Goal: Task Accomplishment & Management: Manage account settings

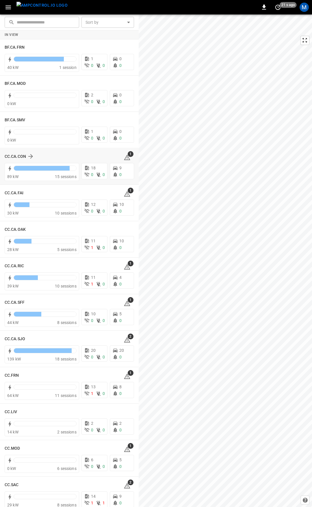
click at [124, 156] on icon at bounding box center [127, 157] width 6 height 5
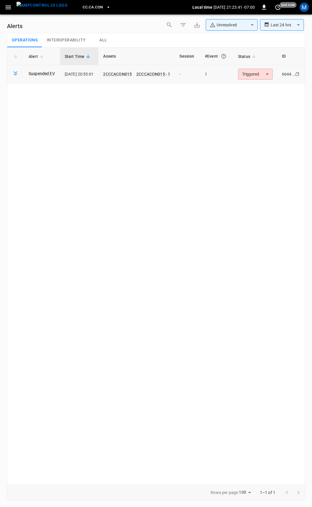
click at [260, 77] on body "**********" at bounding box center [156, 252] width 312 height 505
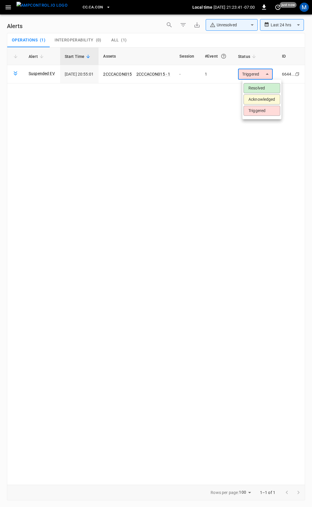
click at [260, 86] on li "Resolved" at bounding box center [262, 88] width 37 height 10
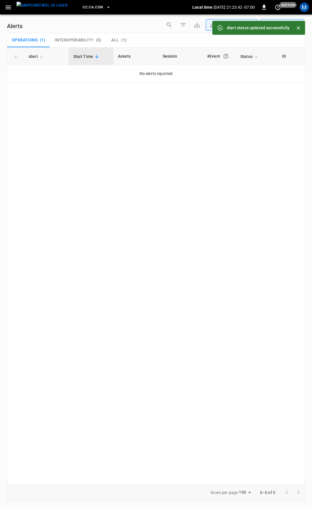
click at [6, 10] on icon "button" at bounding box center [8, 7] width 7 height 7
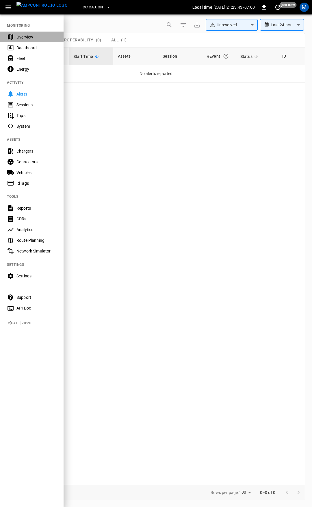
click at [43, 37] on div "Overview" at bounding box center [36, 37] width 40 height 6
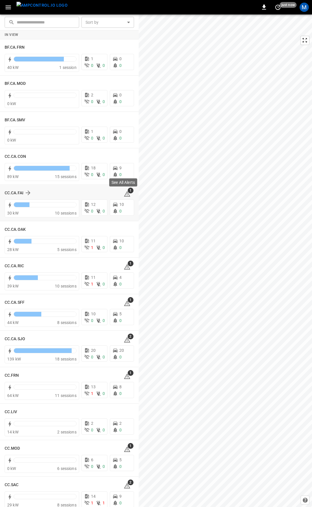
click at [124, 193] on icon at bounding box center [127, 193] width 6 height 5
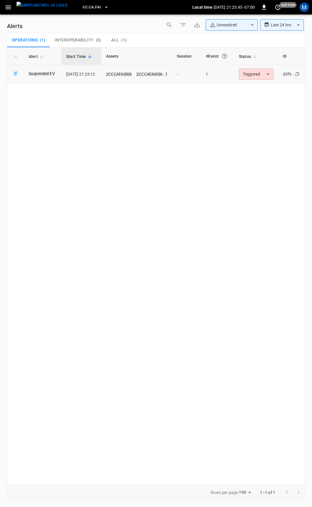
click at [260, 75] on body "**********" at bounding box center [156, 252] width 312 height 505
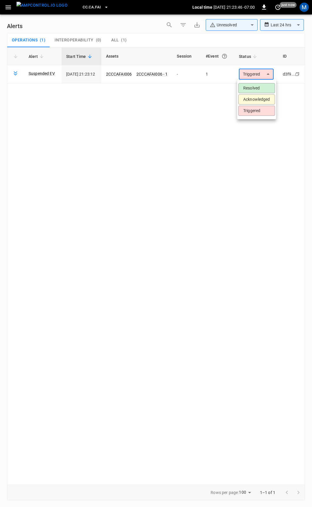
click at [259, 86] on li "Resolved" at bounding box center [257, 88] width 37 height 10
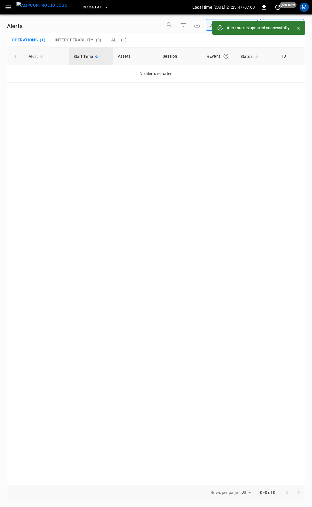
click at [9, 8] on icon "button" at bounding box center [8, 7] width 7 height 7
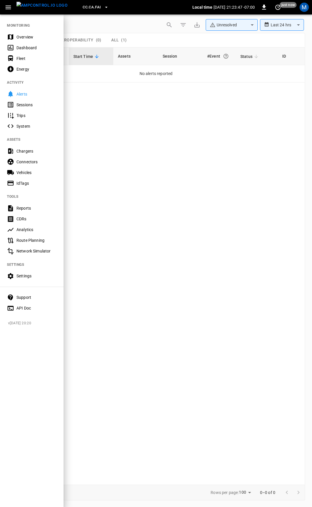
click at [23, 37] on div "Overview" at bounding box center [36, 37] width 40 height 6
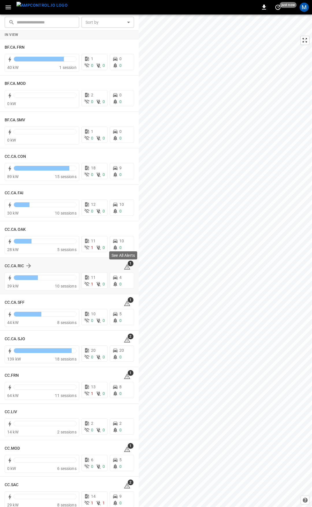
click at [124, 266] on icon at bounding box center [127, 266] width 6 height 5
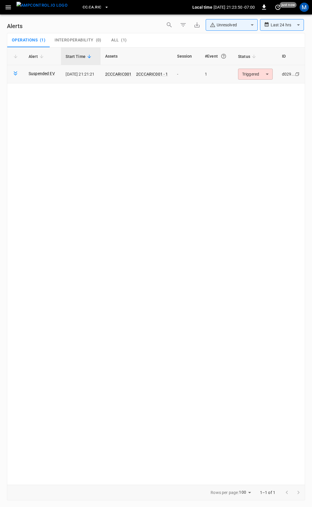
click at [242, 73] on body "**********" at bounding box center [156, 252] width 312 height 505
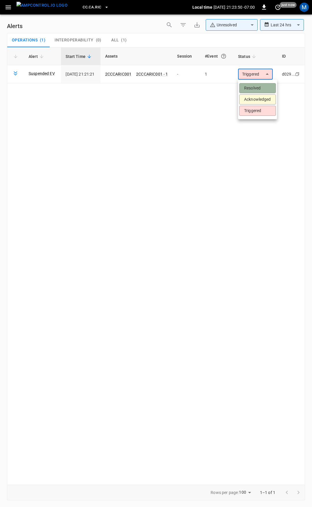
click at [246, 86] on li "Resolved" at bounding box center [258, 88] width 37 height 10
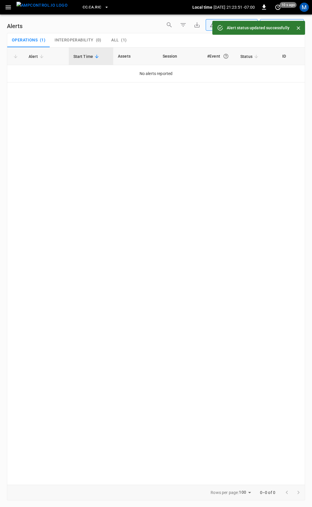
click at [8, 6] on icon "button" at bounding box center [7, 7] width 5 height 4
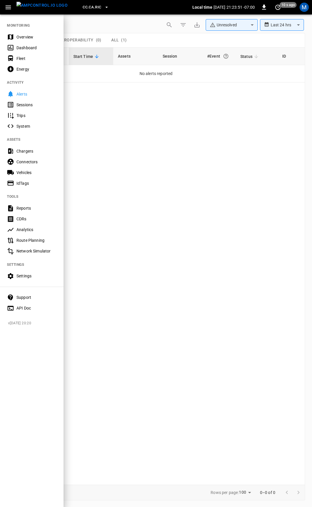
click at [20, 35] on div "Overview" at bounding box center [36, 37] width 40 height 6
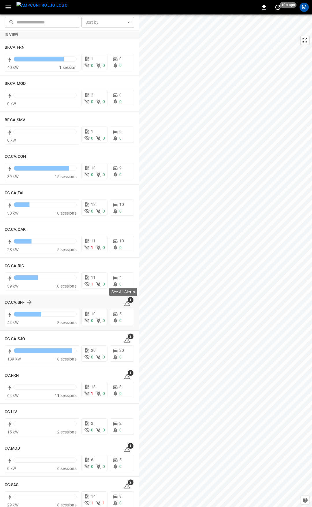
click at [127, 305] on icon at bounding box center [127, 303] width 7 height 7
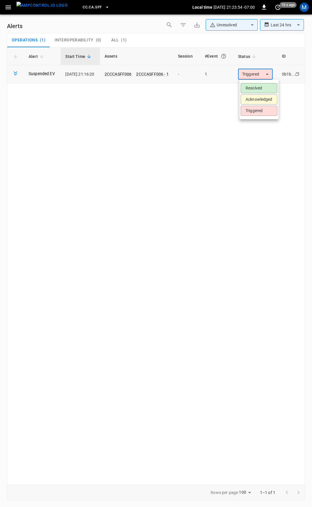
click at [252, 75] on body "**********" at bounding box center [156, 252] width 312 height 505
click at [253, 82] on ul "Resolved Acknowledged Triggered" at bounding box center [259, 100] width 39 height 40
click at [253, 86] on li "Resolved" at bounding box center [259, 88] width 37 height 10
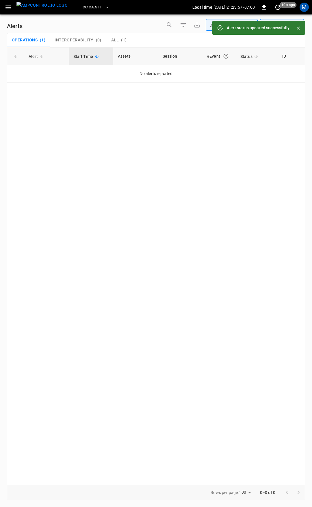
click at [9, 8] on icon "button" at bounding box center [8, 7] width 7 height 7
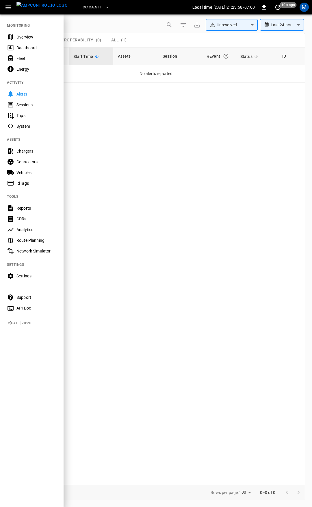
click at [31, 25] on nav "MONITORING Overview Dashboard Fleet Energy ACTIVITY Alerts Sessions Trips Syste…" at bounding box center [32, 165] width 64 height 302
click at [30, 40] on div "Overview" at bounding box center [32, 37] width 64 height 11
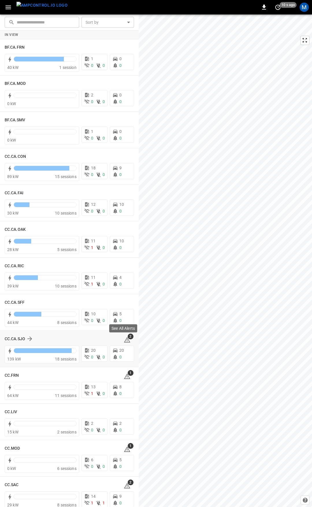
click at [127, 340] on icon at bounding box center [127, 340] width 1 height 2
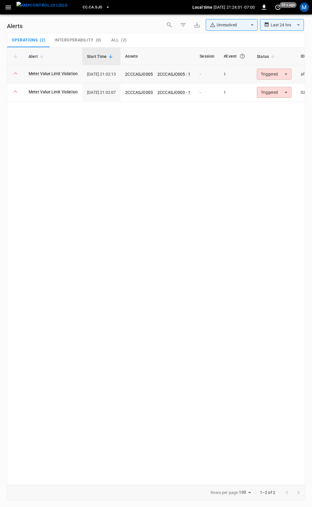
click at [275, 76] on body "**********" at bounding box center [156, 252] width 312 height 505
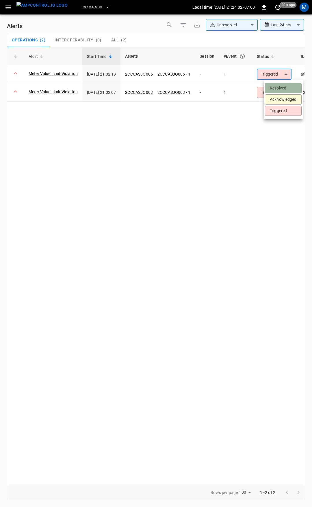
click at [275, 86] on li "Resolved" at bounding box center [283, 88] width 37 height 10
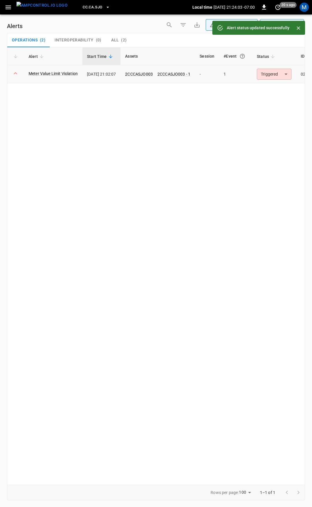
click at [281, 76] on body "**********" at bounding box center [156, 252] width 312 height 505
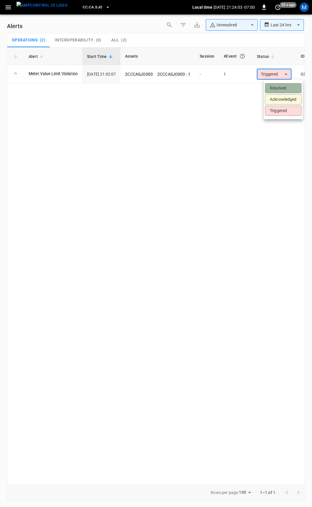
click at [280, 85] on li "Resolved" at bounding box center [283, 88] width 37 height 10
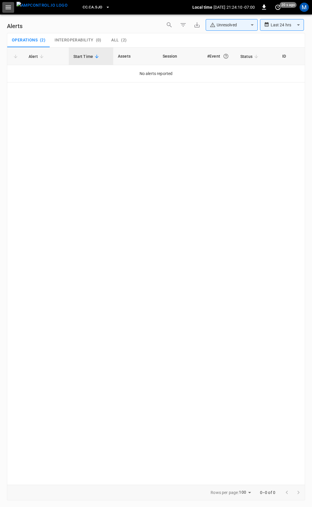
click at [3, 3] on button "button" at bounding box center [8, 7] width 12 height 11
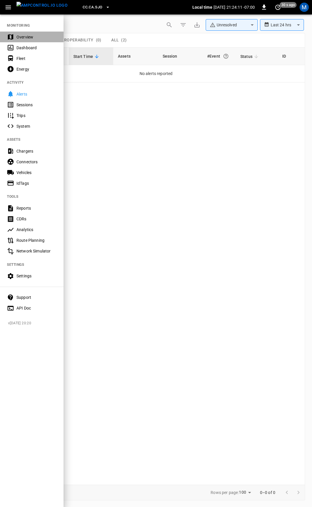
click at [25, 34] on div "Overview" at bounding box center [36, 37] width 40 height 6
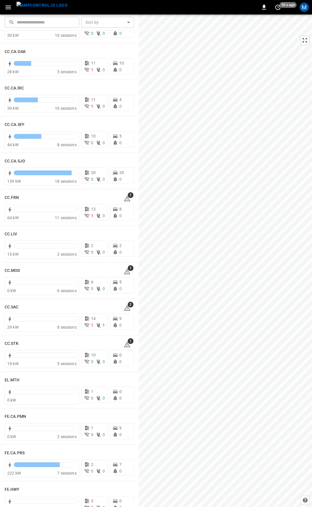
scroll to position [182, 0]
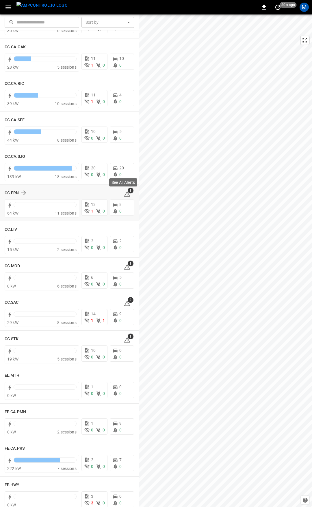
click at [124, 191] on icon at bounding box center [127, 193] width 7 height 7
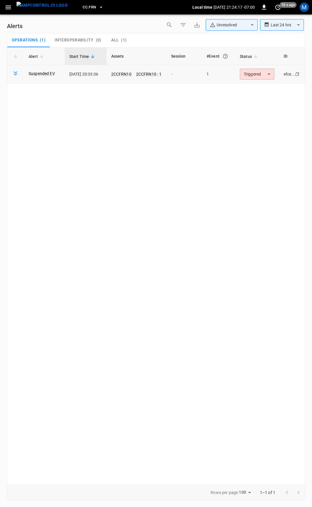
click at [253, 73] on body "**********" at bounding box center [156, 252] width 312 height 505
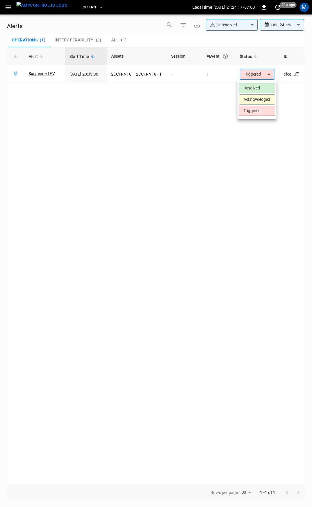
click at [257, 91] on li "Resolved" at bounding box center [257, 88] width 37 height 10
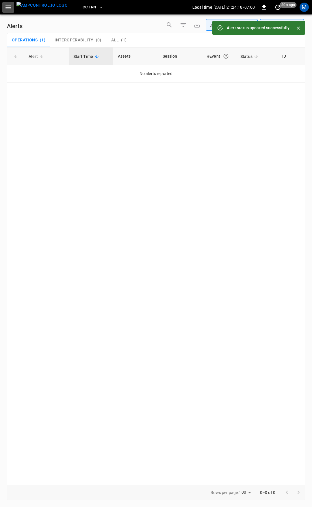
click at [9, 8] on icon "button" at bounding box center [8, 7] width 7 height 7
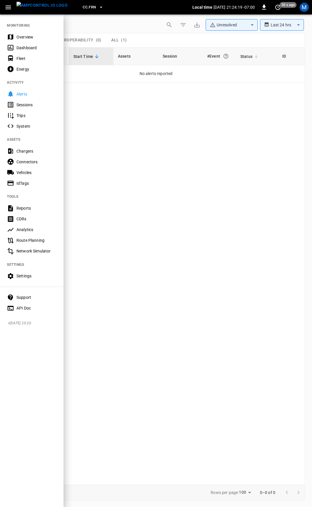
drag, startPoint x: 10, startPoint y: 13, endPoint x: 22, endPoint y: 33, distance: 23.1
click at [22, 33] on nav "MONITORING Overview Dashboard Fleet Energy ACTIVITY Alerts Sessions Trips Syste…" at bounding box center [32, 165] width 64 height 302
click at [22, 35] on div "Overview" at bounding box center [36, 37] width 40 height 6
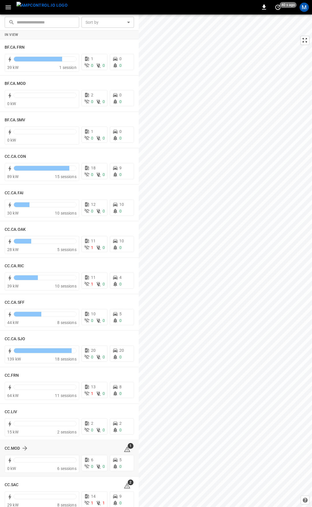
click at [125, 450] on icon at bounding box center [127, 449] width 7 height 7
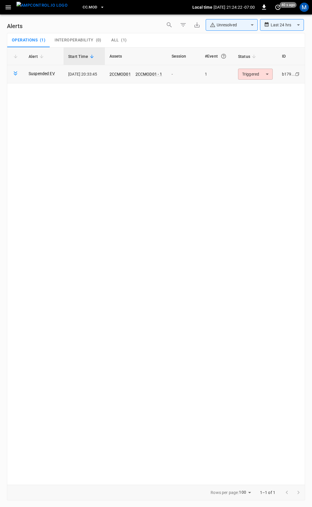
click at [257, 78] on body "**********" at bounding box center [156, 252] width 312 height 505
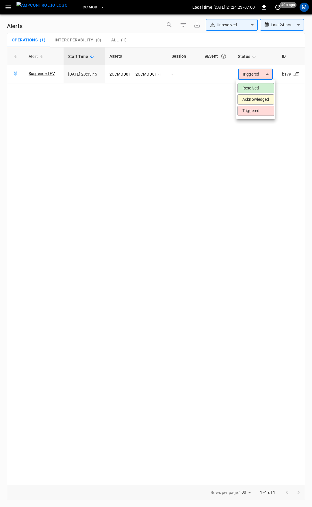
click at [259, 89] on li "Resolved" at bounding box center [256, 88] width 37 height 10
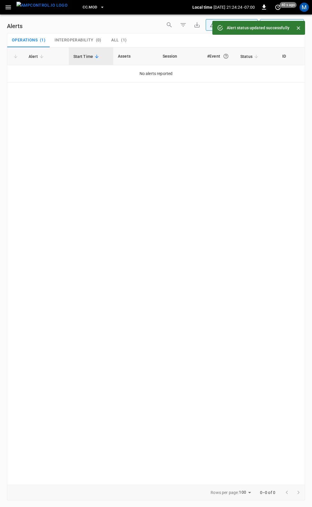
click at [7, 10] on icon "button" at bounding box center [8, 7] width 7 height 7
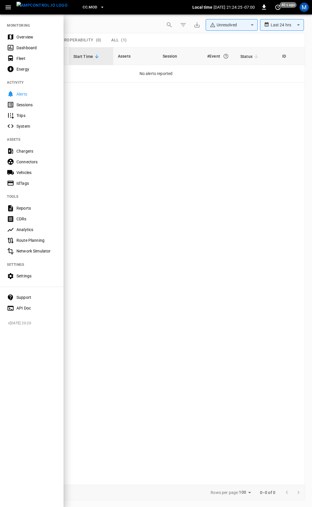
click at [11, 31] on nav "MONITORING Overview Dashboard Fleet Energy ACTIVITY Alerts Sessions Trips Syste…" at bounding box center [32, 165] width 64 height 302
click at [12, 32] on div "Overview" at bounding box center [32, 37] width 64 height 11
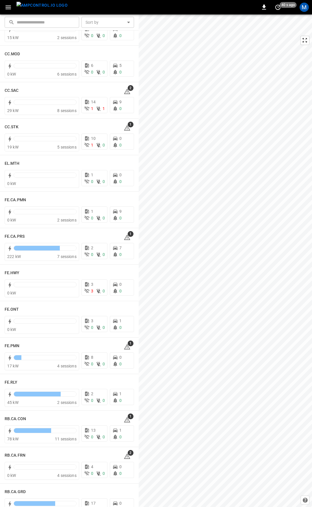
scroll to position [403, 0]
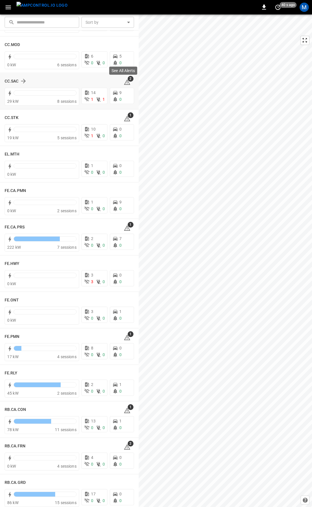
click at [124, 79] on icon at bounding box center [127, 82] width 7 height 7
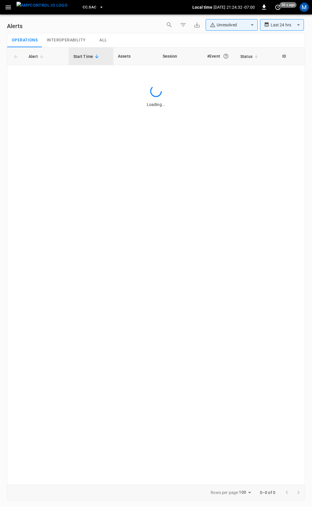
click at [3, 3] on button "button" at bounding box center [8, 7] width 12 height 11
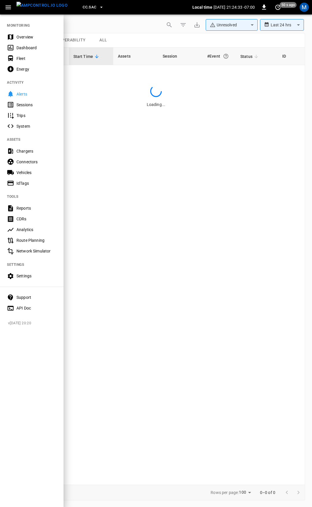
click at [22, 36] on div "Overview" at bounding box center [36, 37] width 40 height 6
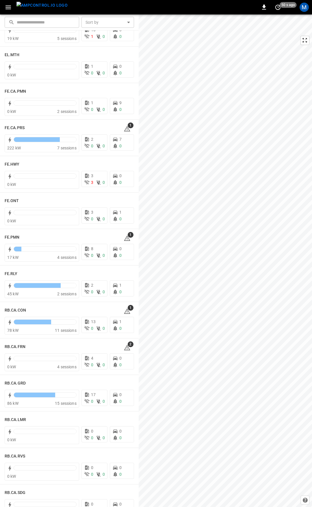
scroll to position [517, 0]
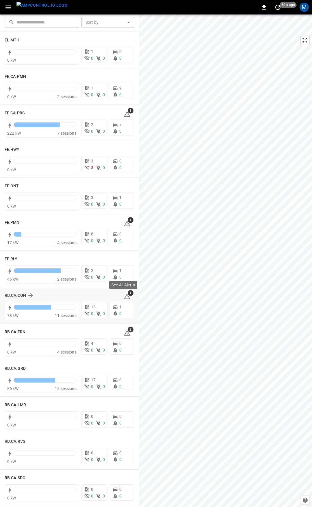
click at [127, 296] on icon at bounding box center [127, 297] width 1 height 2
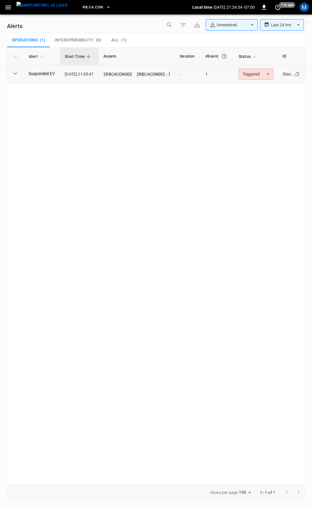
click at [271, 71] on body "**********" at bounding box center [156, 252] width 312 height 505
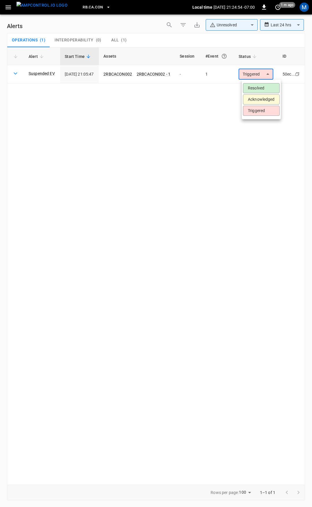
drag, startPoint x: 266, startPoint y: 80, endPoint x: 266, endPoint y: 84, distance: 3.8
click at [266, 81] on ul "Resolved Acknowledged Triggered" at bounding box center [261, 100] width 39 height 40
click at [266, 86] on li "Resolved" at bounding box center [261, 88] width 37 height 10
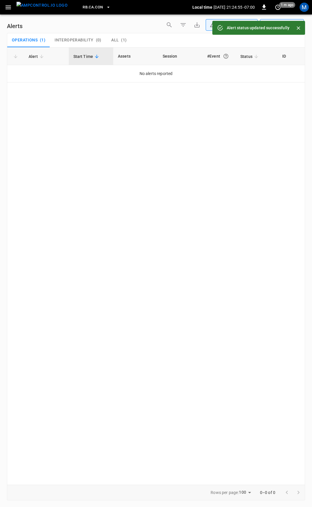
click at [5, 7] on icon "button" at bounding box center [8, 7] width 7 height 7
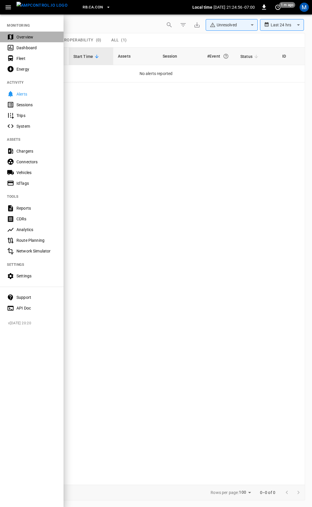
click at [26, 39] on div "Overview" at bounding box center [36, 37] width 40 height 6
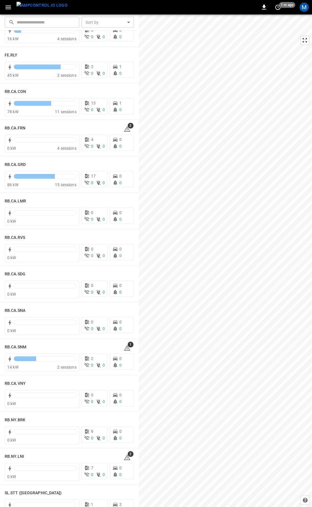
scroll to position [770, 0]
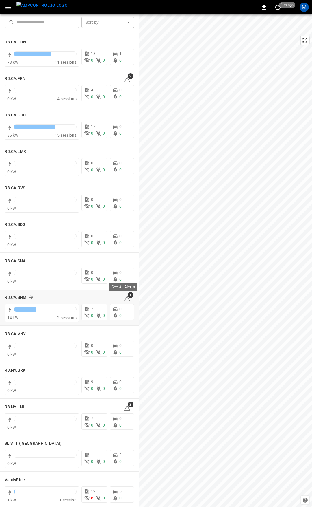
click at [124, 297] on icon at bounding box center [127, 298] width 7 height 7
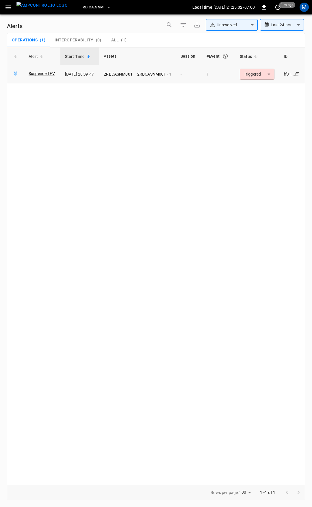
click at [274, 71] on body "**********" at bounding box center [156, 252] width 312 height 505
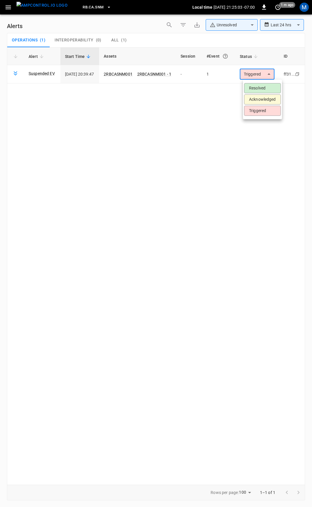
click at [270, 87] on li "Resolved" at bounding box center [262, 88] width 37 height 10
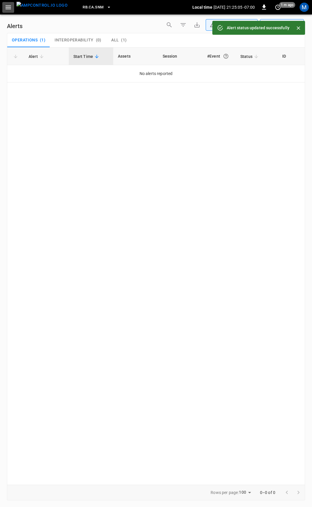
click at [8, 10] on icon "button" at bounding box center [8, 7] width 7 height 7
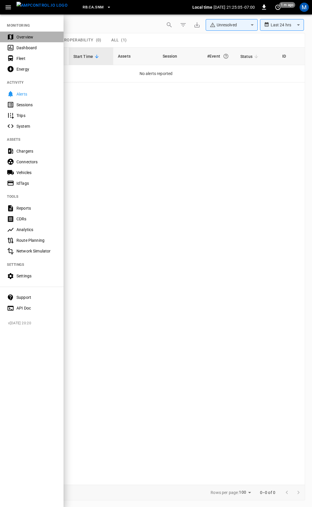
click at [27, 39] on div "Overview" at bounding box center [36, 37] width 40 height 6
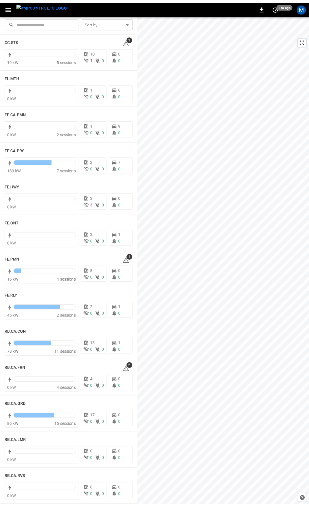
scroll to position [479, 0]
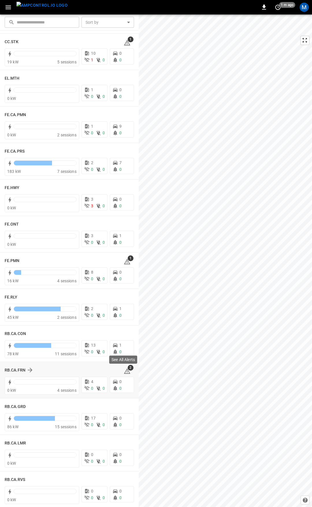
click at [128, 369] on span "2" at bounding box center [131, 368] width 6 height 6
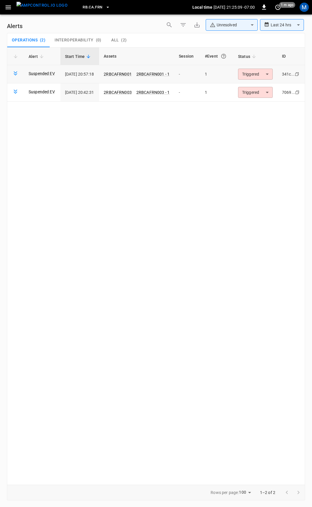
click at [251, 78] on body "**********" at bounding box center [156, 252] width 312 height 505
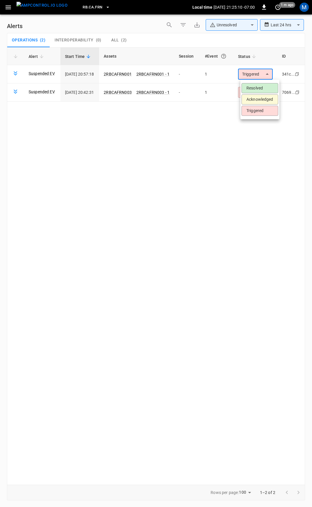
click at [251, 88] on li "Resolved" at bounding box center [260, 88] width 37 height 10
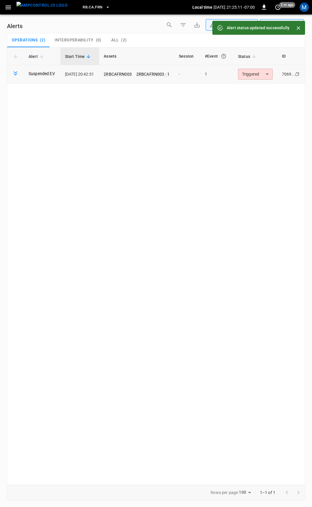
drag, startPoint x: 139, startPoint y: 73, endPoint x: 136, endPoint y: 73, distance: 3.8
click at [139, 73] on p "2RBCAFRN003 2RBCAFRN003 - 1" at bounding box center [137, 74] width 66 height 6
click at [133, 73] on link "2RBCAFRN003" at bounding box center [118, 74] width 30 height 7
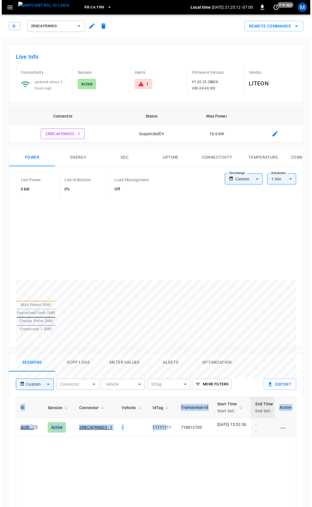
scroll to position [0, 152]
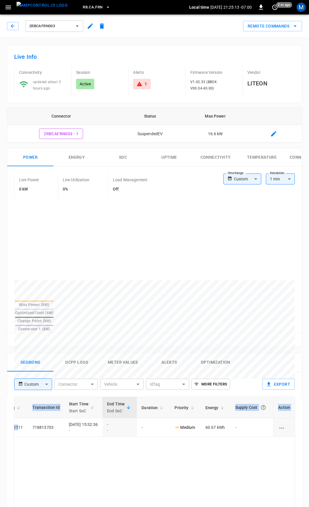
drag, startPoint x: 187, startPoint y: 413, endPoint x: 312, endPoint y: 418, distance: 125.1
click at [309, 418] on html "RB.CA.FRN Local time [DATE] 21:25:13 -07:00 0 2 m ago M 2RBCAFRN003 Remote Comm…" at bounding box center [154, 387] width 309 height 774
click at [12, 27] on icon "button" at bounding box center [13, 26] width 4 height 4
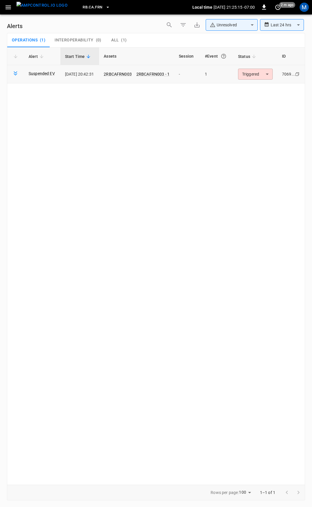
click at [251, 78] on body "**********" at bounding box center [156, 252] width 312 height 505
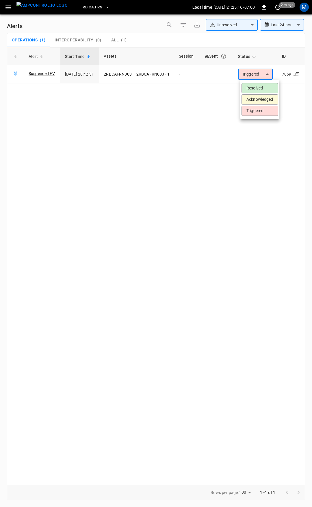
click at [249, 86] on li "Resolved" at bounding box center [260, 88] width 37 height 10
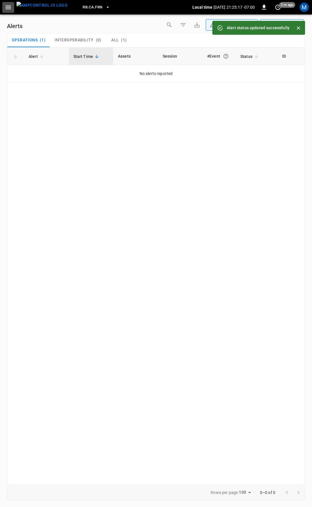
click at [5, 10] on icon "button" at bounding box center [8, 7] width 7 height 7
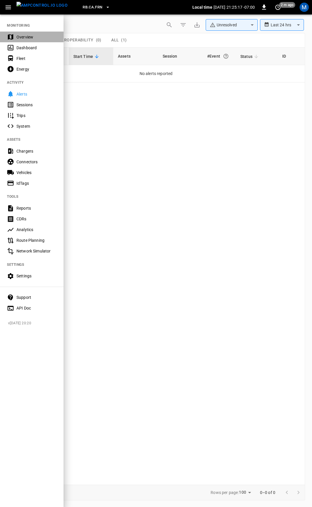
click at [25, 35] on div "Overview" at bounding box center [36, 37] width 40 height 6
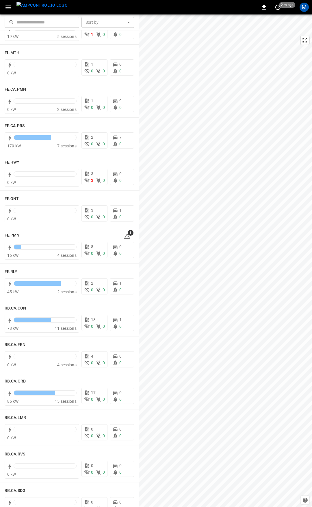
scroll to position [505, 0]
click at [124, 236] on icon at bounding box center [127, 235] width 7 height 7
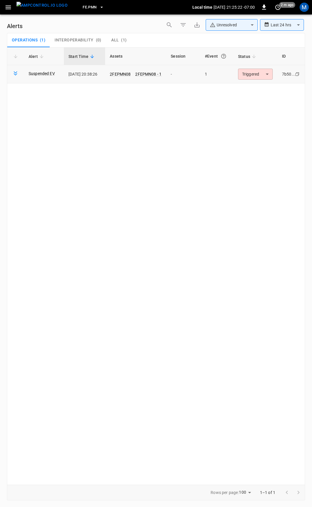
click at [262, 77] on body "**********" at bounding box center [156, 252] width 312 height 505
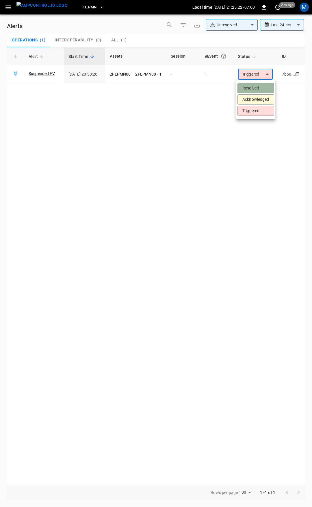
click at [257, 84] on li "Resolved" at bounding box center [256, 88] width 37 height 10
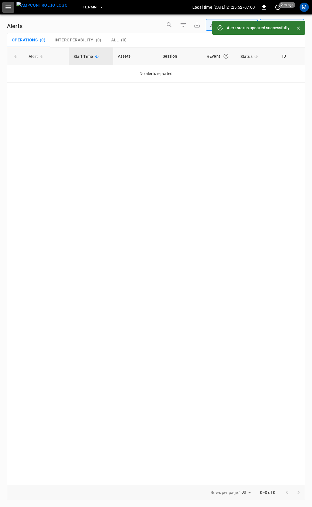
click at [11, 8] on icon "button" at bounding box center [8, 7] width 7 height 7
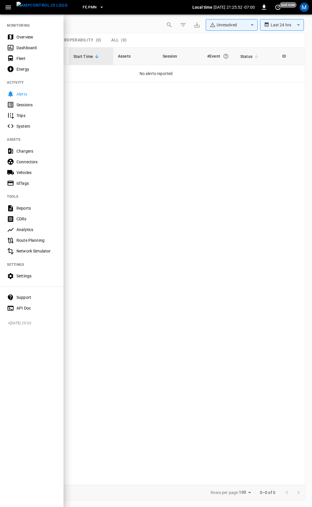
click at [25, 36] on div "Overview" at bounding box center [36, 37] width 40 height 6
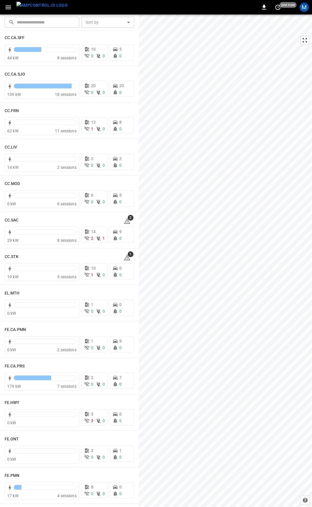
scroll to position [270, 0]
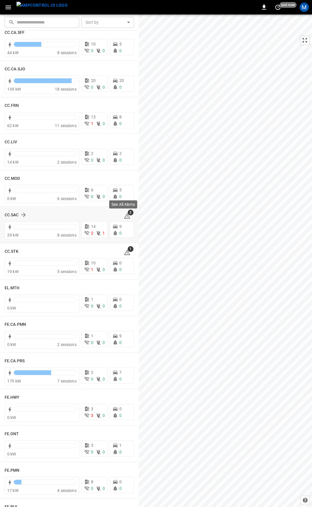
click at [127, 215] on icon at bounding box center [127, 216] width 1 height 2
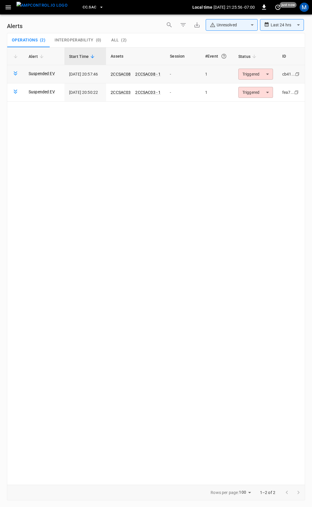
click at [258, 75] on body "**********" at bounding box center [156, 252] width 312 height 505
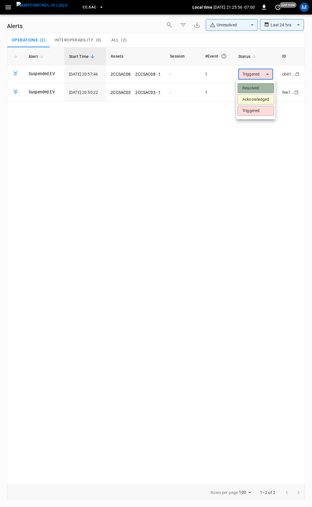
click at [258, 85] on li "Resolved" at bounding box center [256, 88] width 37 height 10
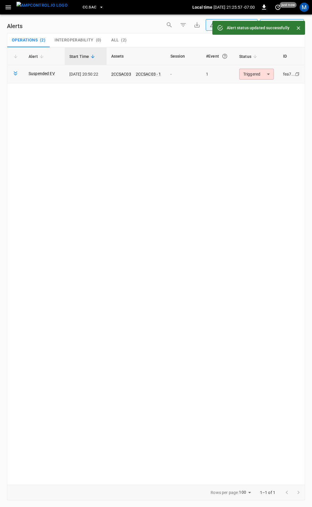
click at [260, 73] on body "**********" at bounding box center [156, 252] width 312 height 505
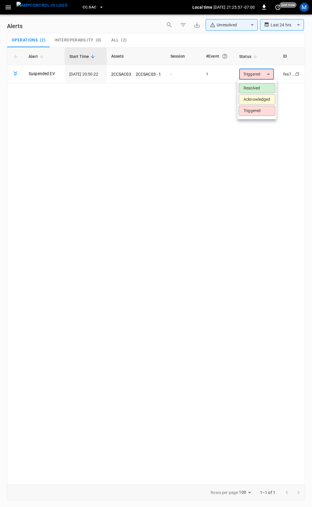
click at [256, 85] on li "Resolved" at bounding box center [257, 88] width 37 height 10
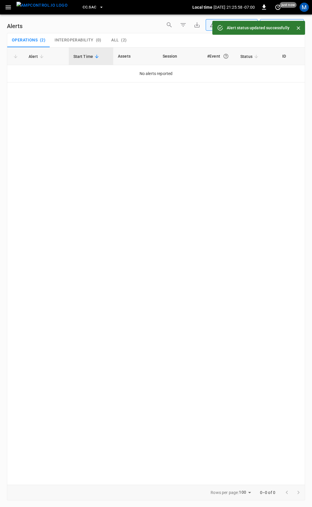
click at [6, 5] on icon "button" at bounding box center [8, 7] width 7 height 7
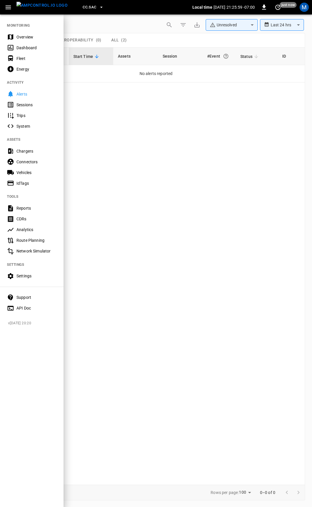
click at [32, 39] on div "Overview" at bounding box center [36, 37] width 40 height 6
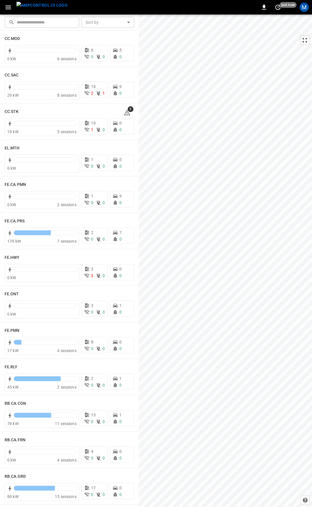
scroll to position [375, 0]
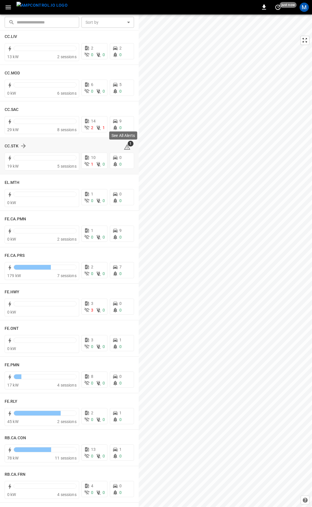
click at [124, 145] on icon at bounding box center [127, 146] width 6 height 5
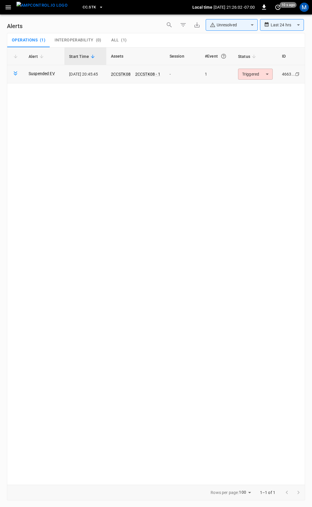
click at [258, 75] on body "**********" at bounding box center [156, 252] width 312 height 505
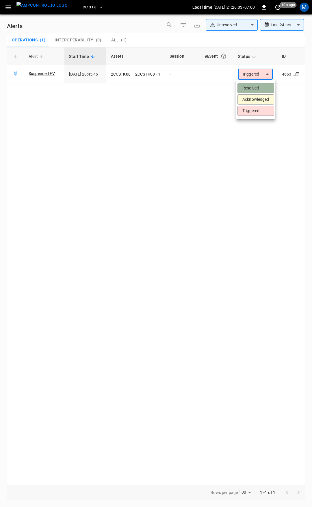
click at [253, 88] on li "Resolved" at bounding box center [256, 88] width 37 height 10
